Goal: Check status: Check status

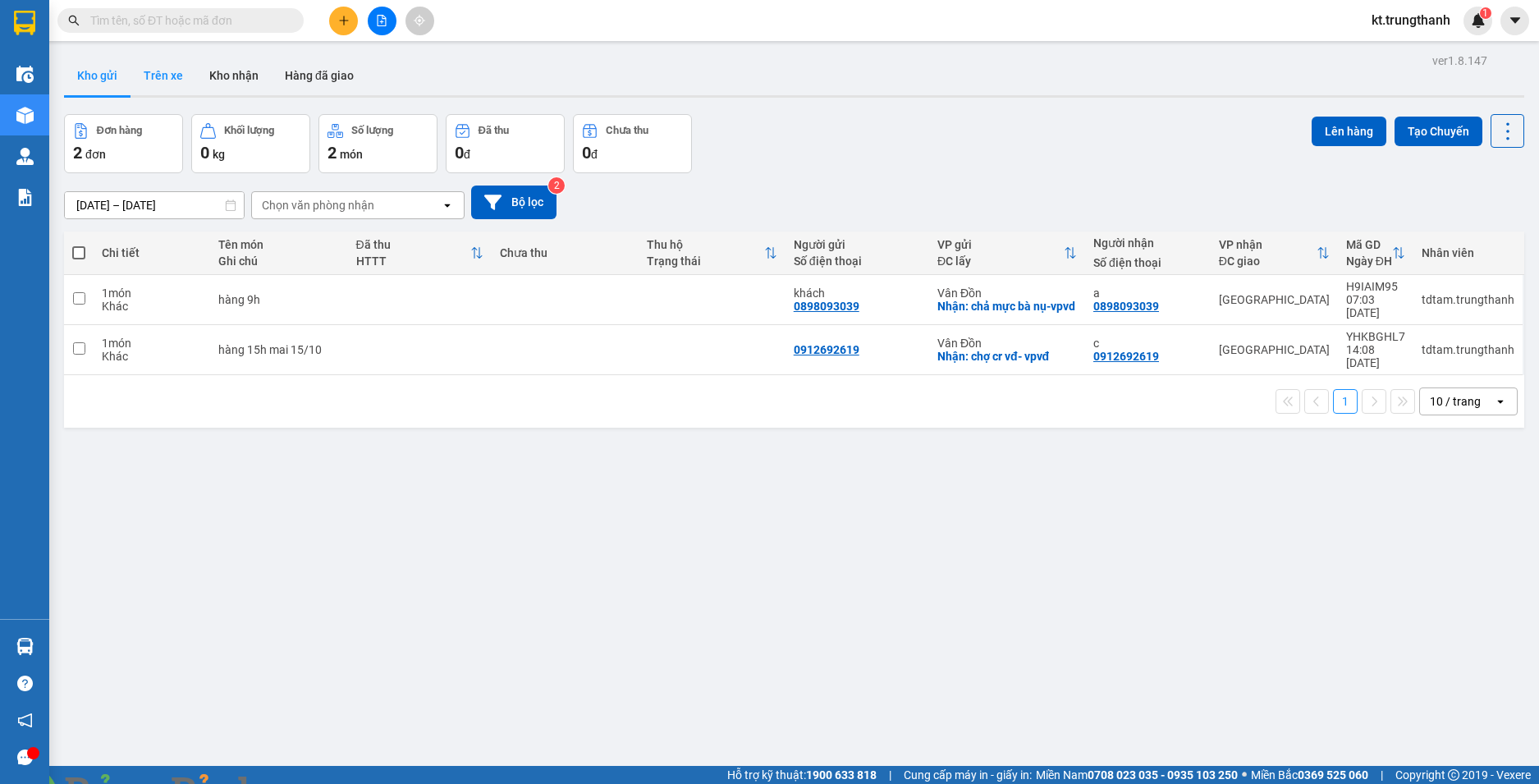
click at [163, 82] on button "Trên xe" at bounding box center [163, 75] width 66 height 40
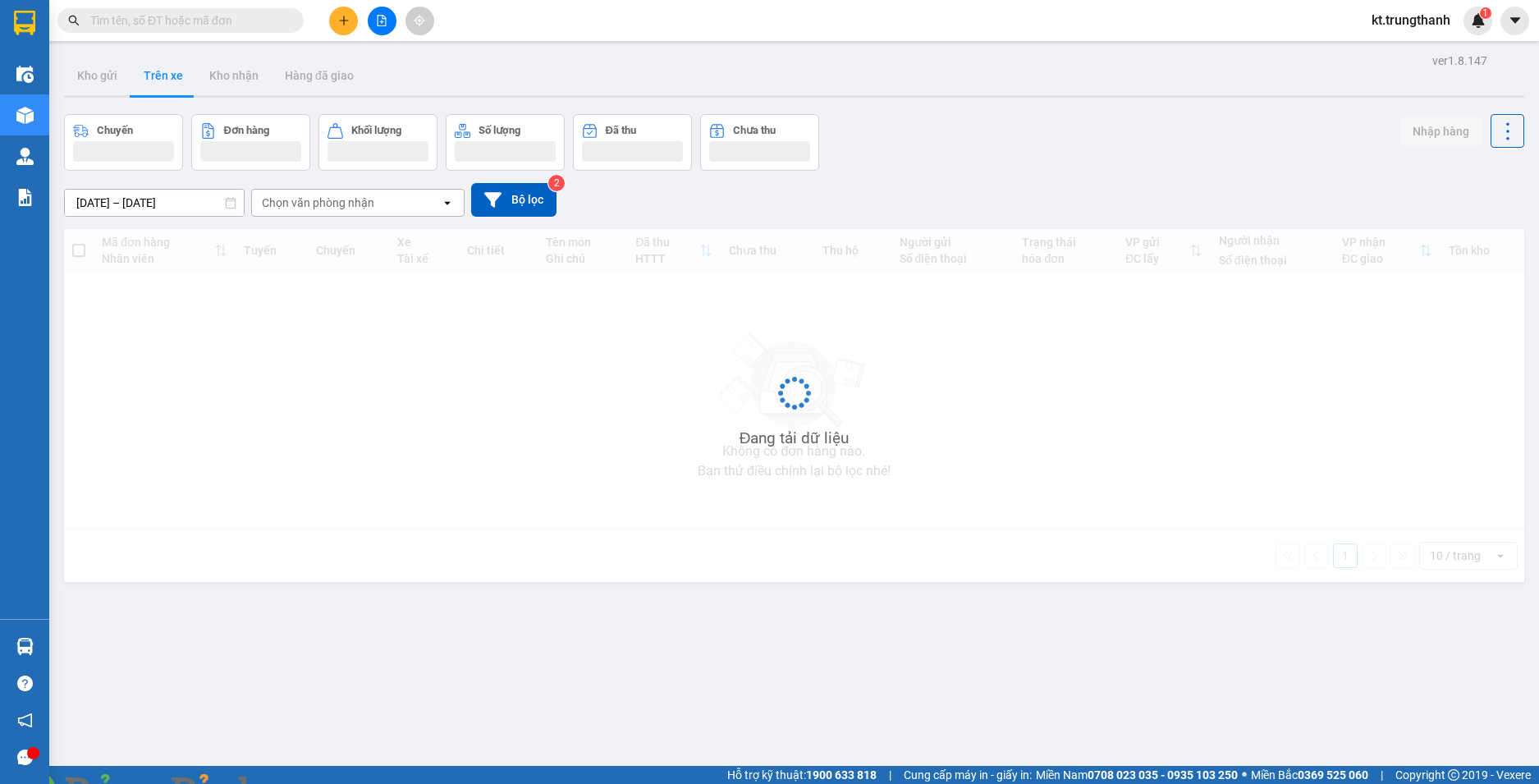
click at [156, 205] on input "13/10/2025 – 15/10/2025" at bounding box center [155, 202] width 179 height 26
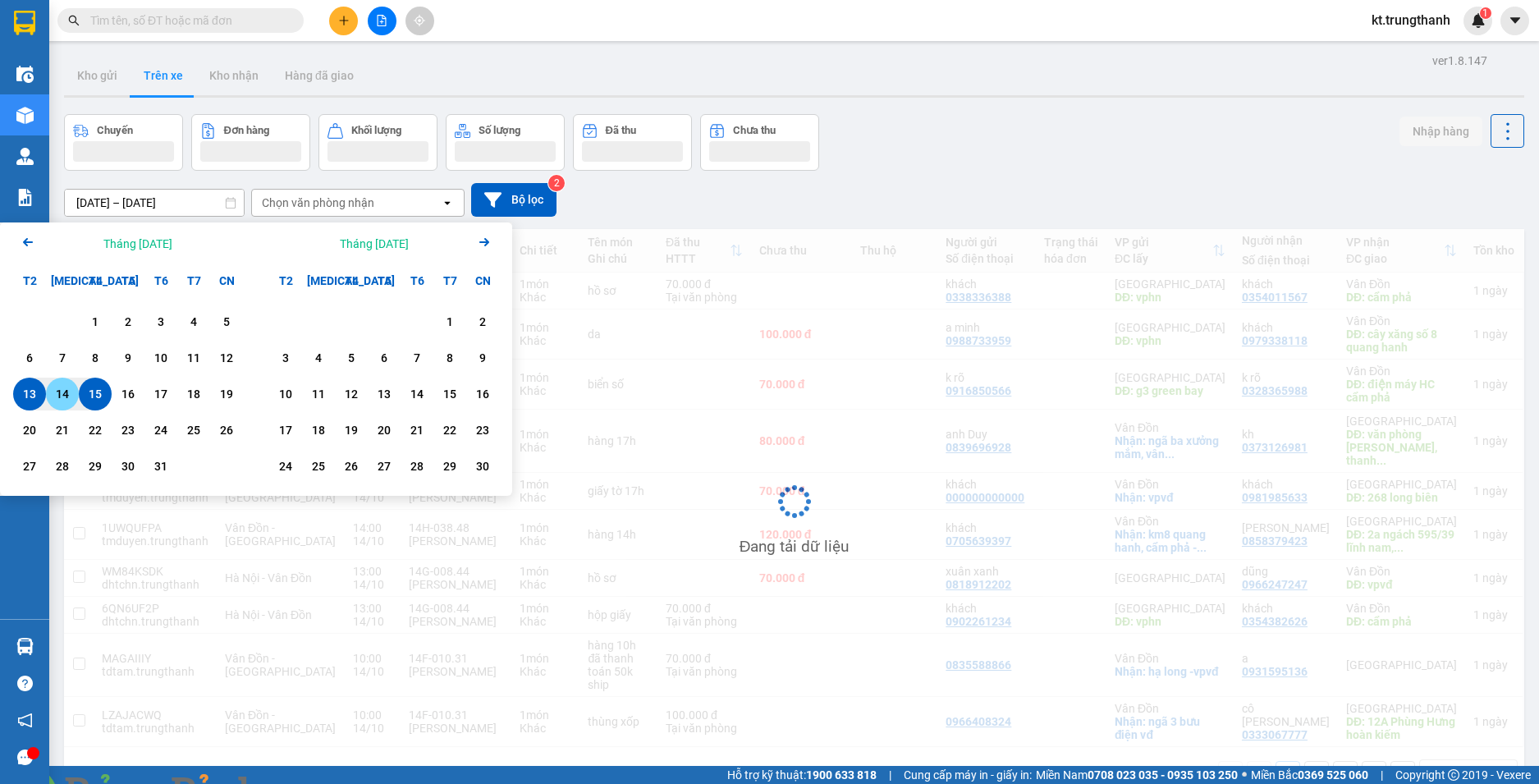
click at [66, 400] on div "14" at bounding box center [62, 393] width 23 height 19
type input "14/10/2025 – 14/10/2025"
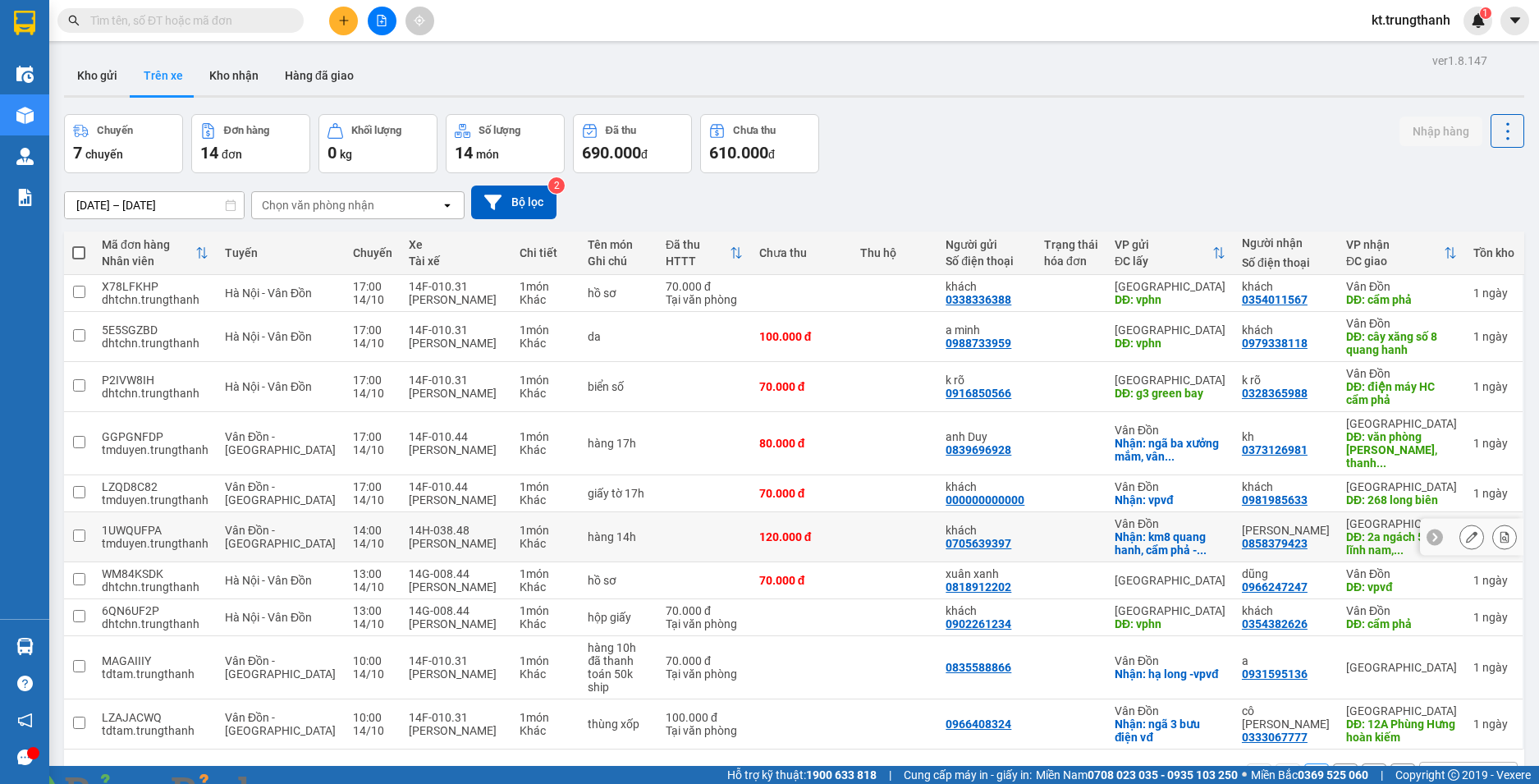
scroll to position [75, 0]
